Goal: Task Accomplishment & Management: Use online tool/utility

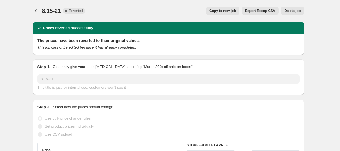
select select "percentage"
click at [229, 11] on span "Copy to new job" at bounding box center [223, 11] width 27 height 5
select select "percentage"
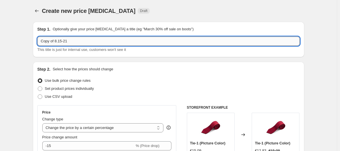
click at [76, 41] on input "Copy of 8.15-21" at bounding box center [168, 41] width 262 height 9
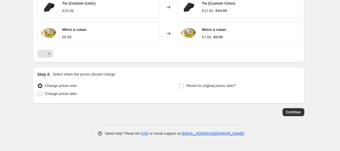
scroll to position [421, 0]
type input "9.9"
click at [291, 110] on button "Continue" at bounding box center [294, 112] width 22 height 8
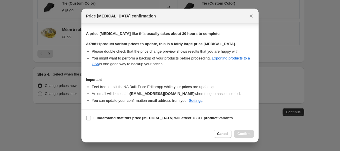
scroll to position [86, 0]
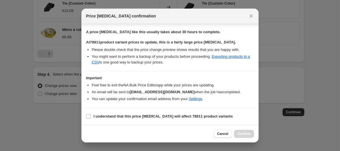
click at [86, 117] on section "I understand that this price [MEDICAL_DATA] will affect 78811 product variants" at bounding box center [169, 116] width 177 height 17
click at [92, 117] on label "I understand that this price [MEDICAL_DATA] will affect 78811 product variants" at bounding box center [159, 116] width 147 height 8
click at [91, 117] on input "I understand that this price [MEDICAL_DATA] will affect 78811 product variants" at bounding box center [88, 116] width 5 height 5
checkbox input "true"
click at [244, 132] on span "Confirm" at bounding box center [244, 134] width 13 height 5
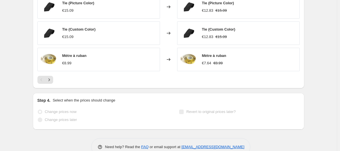
scroll to position [436, 0]
